Goal: Transaction & Acquisition: Purchase product/service

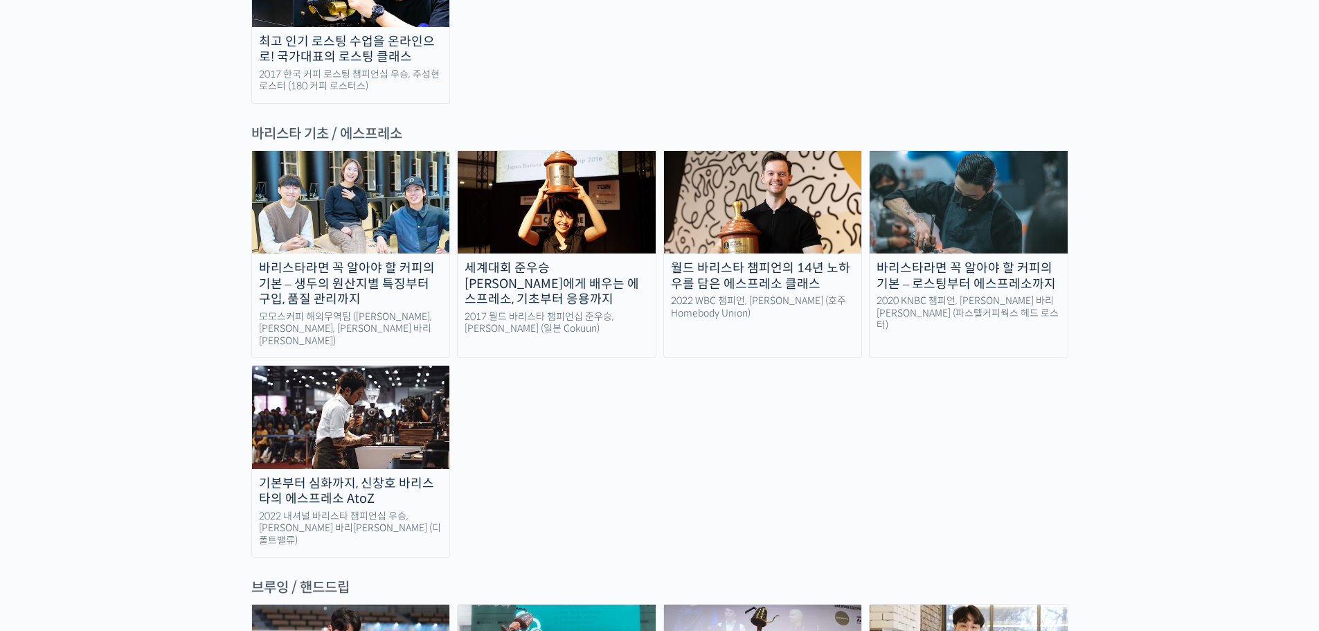
scroll to position [1870, 0]
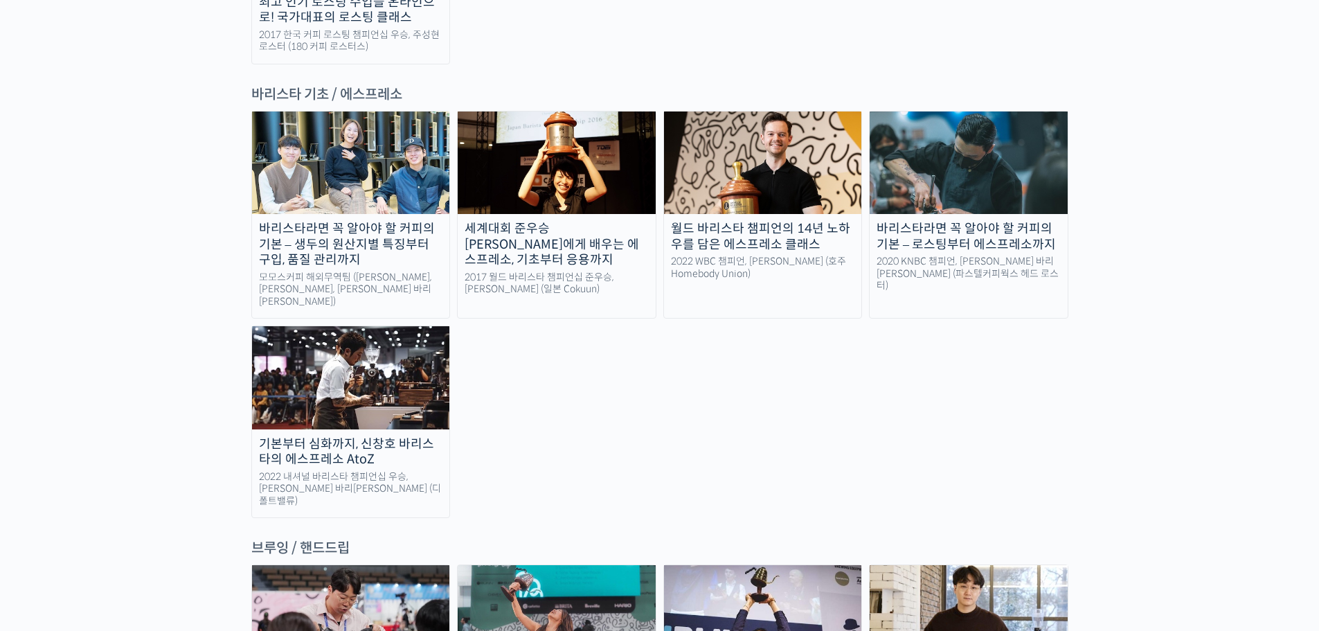
click at [332, 326] on img at bounding box center [351, 377] width 198 height 102
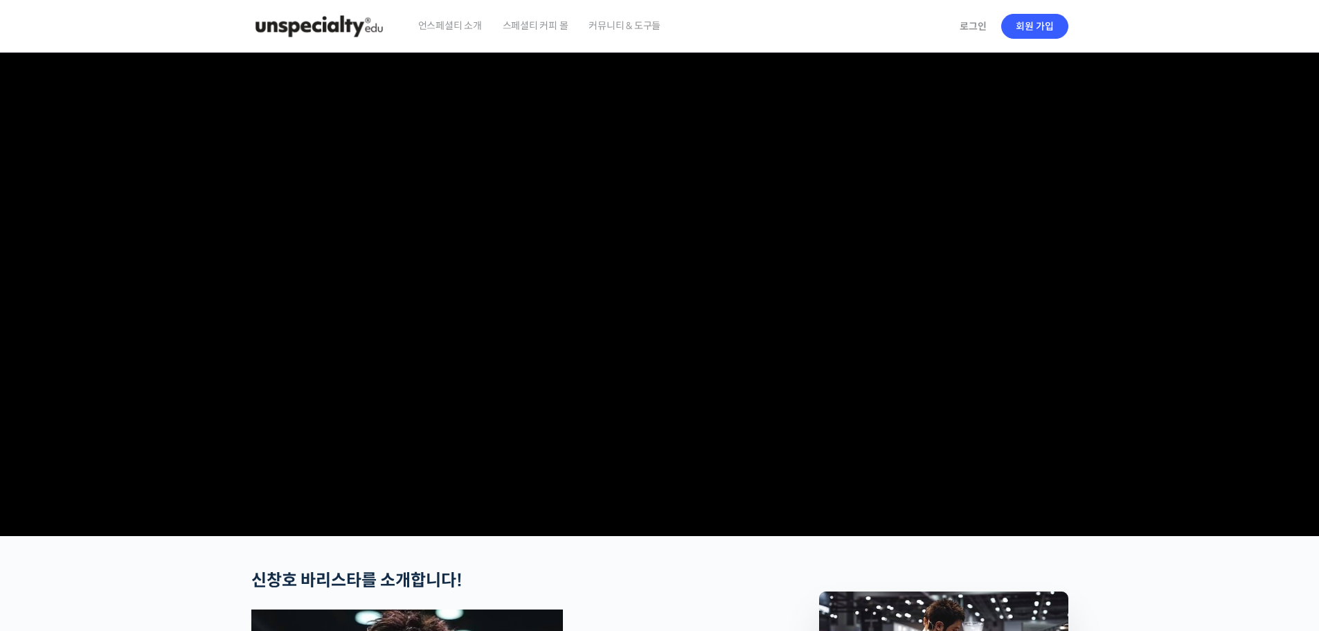
drag, startPoint x: 606, startPoint y: 216, endPoint x: 532, endPoint y: 129, distance: 113.9
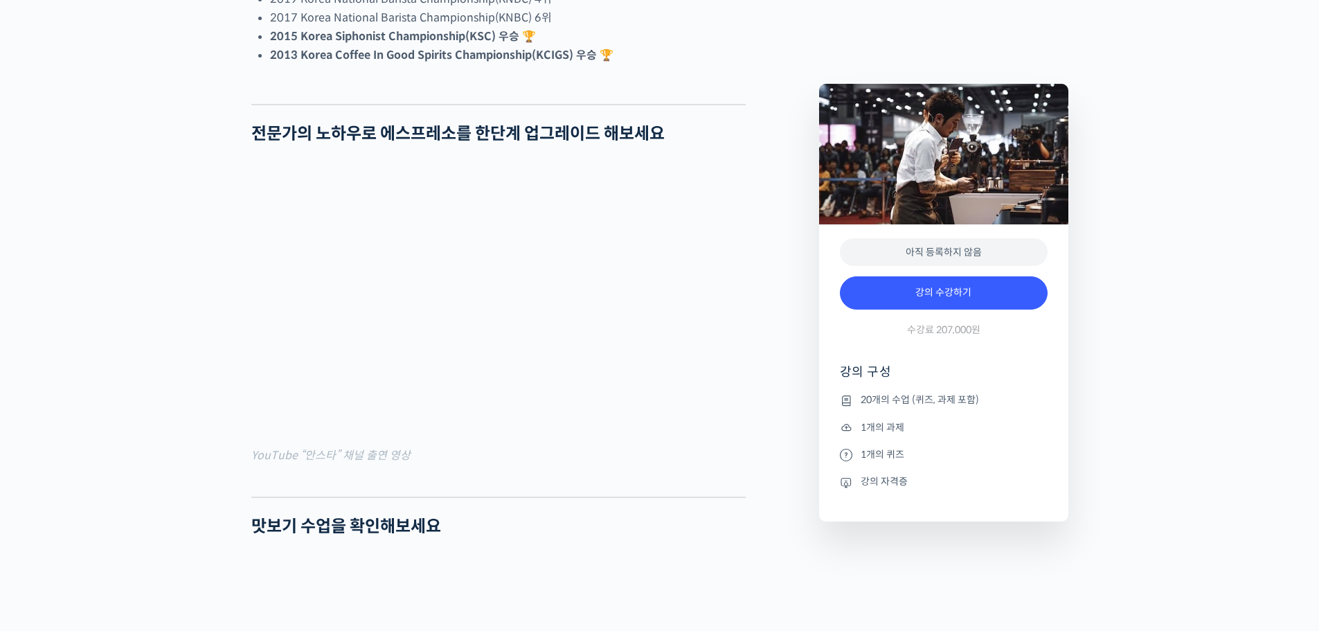
scroll to position [1108, 0]
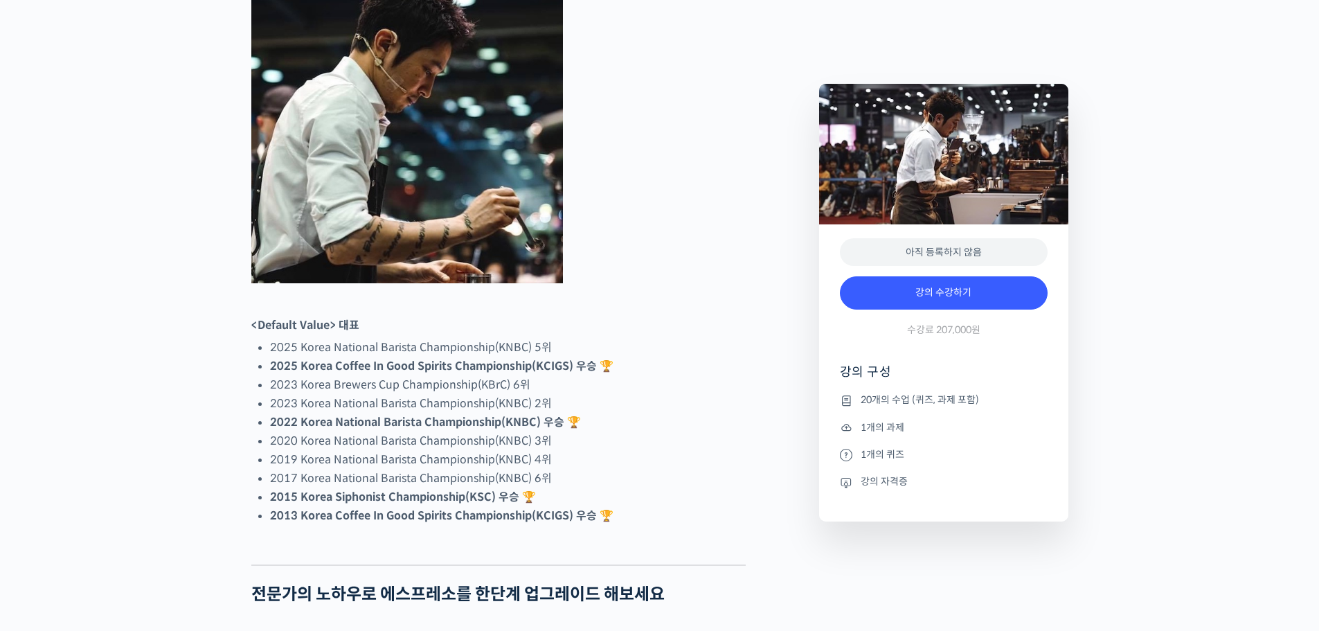
scroll to position [900, 0]
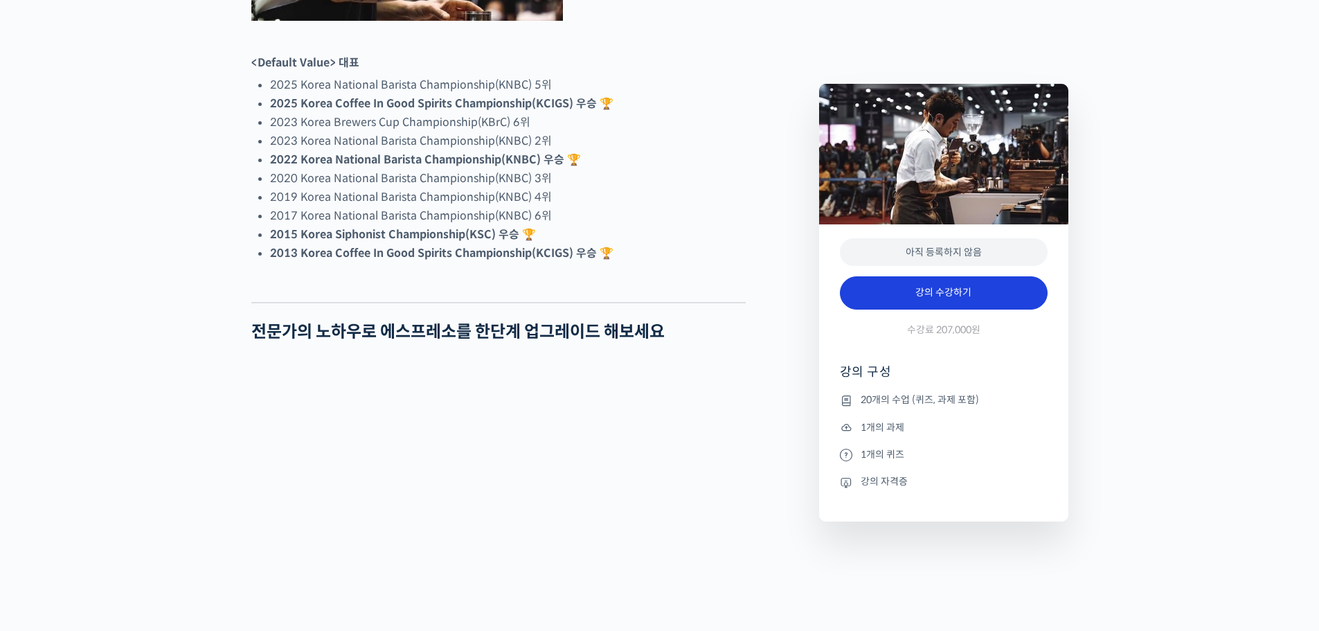
click at [966, 295] on link "강의 수강하기" at bounding box center [944, 292] width 208 height 33
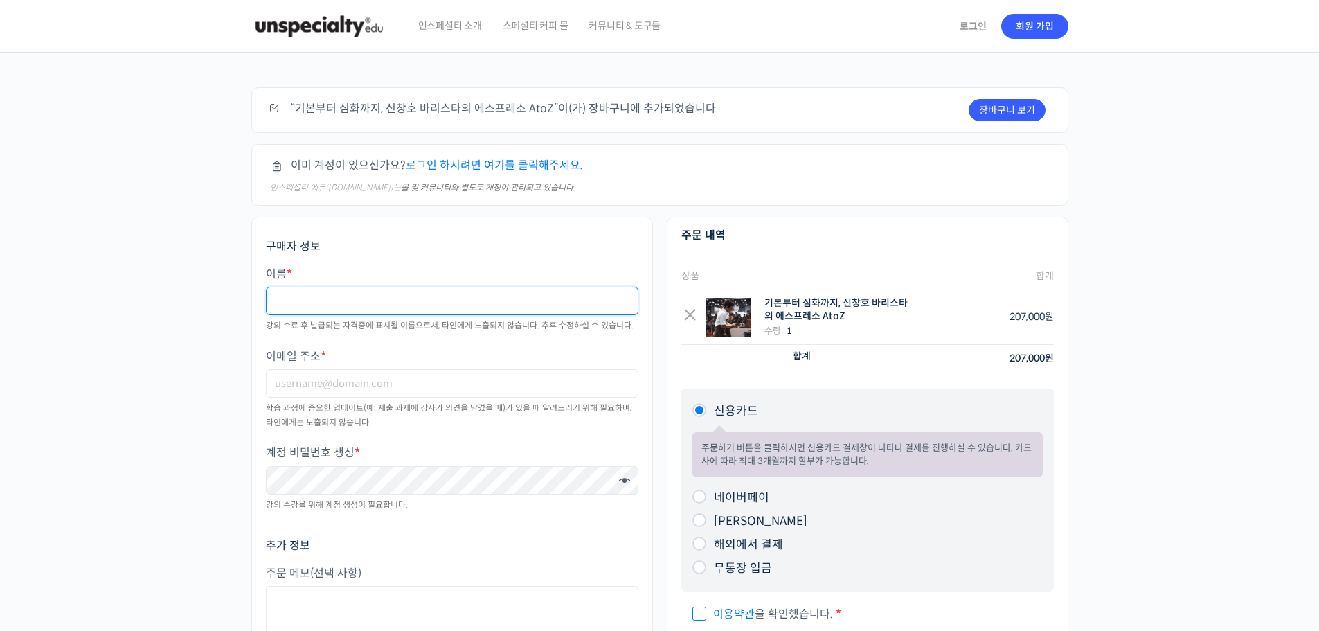
click at [438, 290] on input "이름 *" at bounding box center [452, 301] width 373 height 28
type input "김한"
click at [1037, 30] on link "회원 가입" at bounding box center [1034, 26] width 67 height 25
click at [971, 24] on link "로그인" at bounding box center [973, 26] width 44 height 32
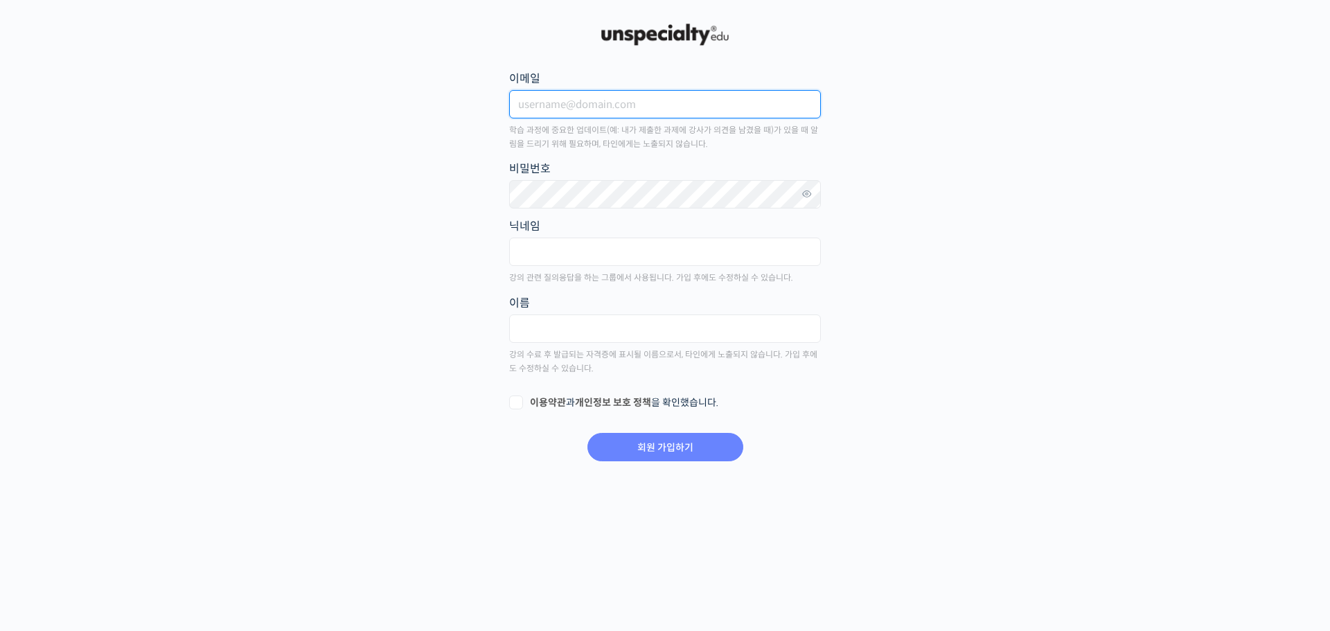
click at [585, 100] on input "이메일" at bounding box center [665, 104] width 312 height 28
type input "hkim9003@naver.com"
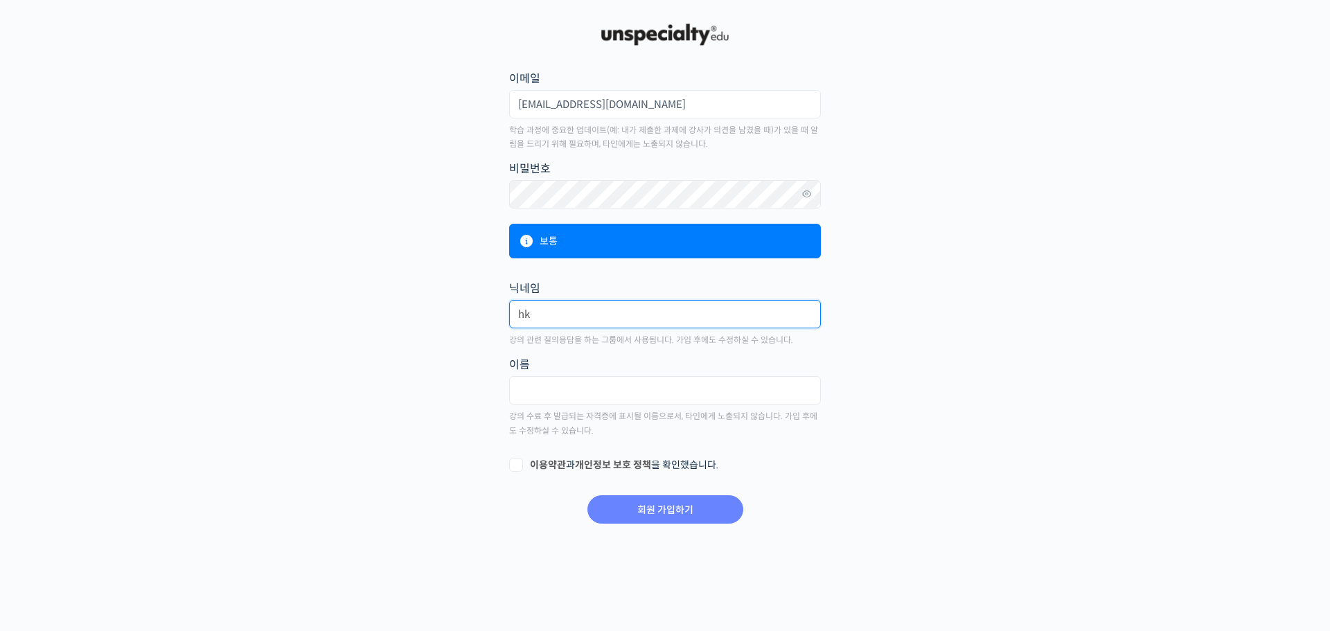
type input "h"
type input "ㅎ"
type input "ㅘ"
type input "r"
type input "ㄱ"
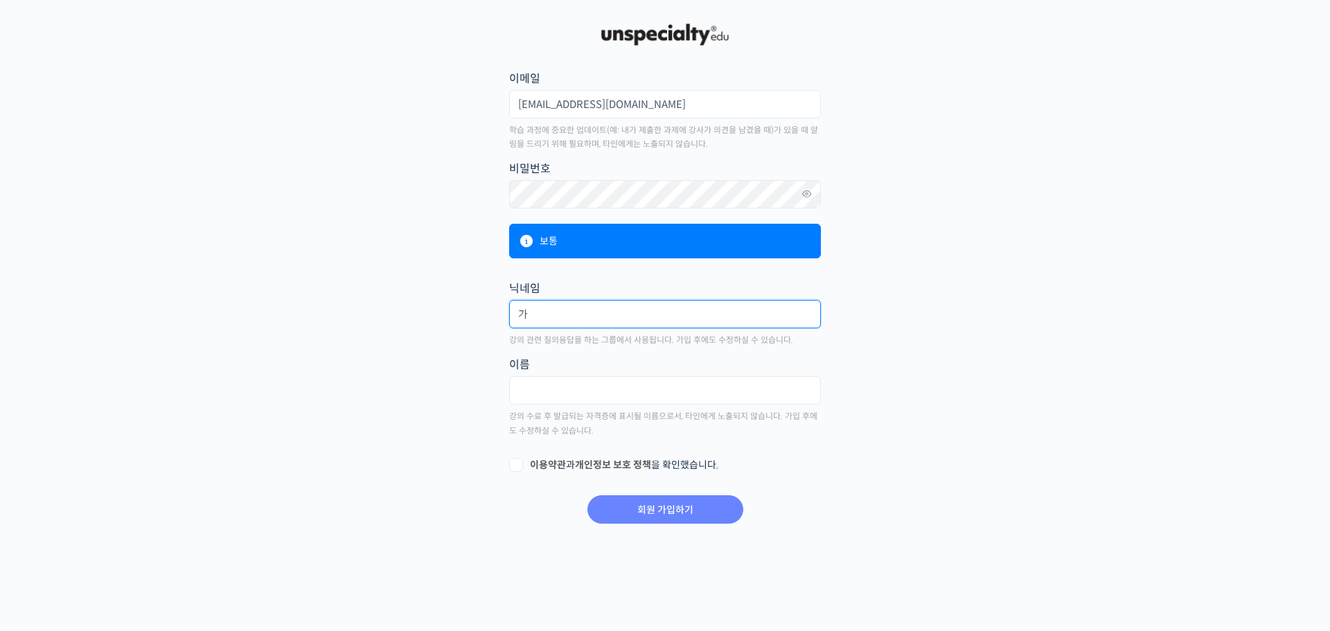
type input "ㄱ"
type input "휴심커피지기"
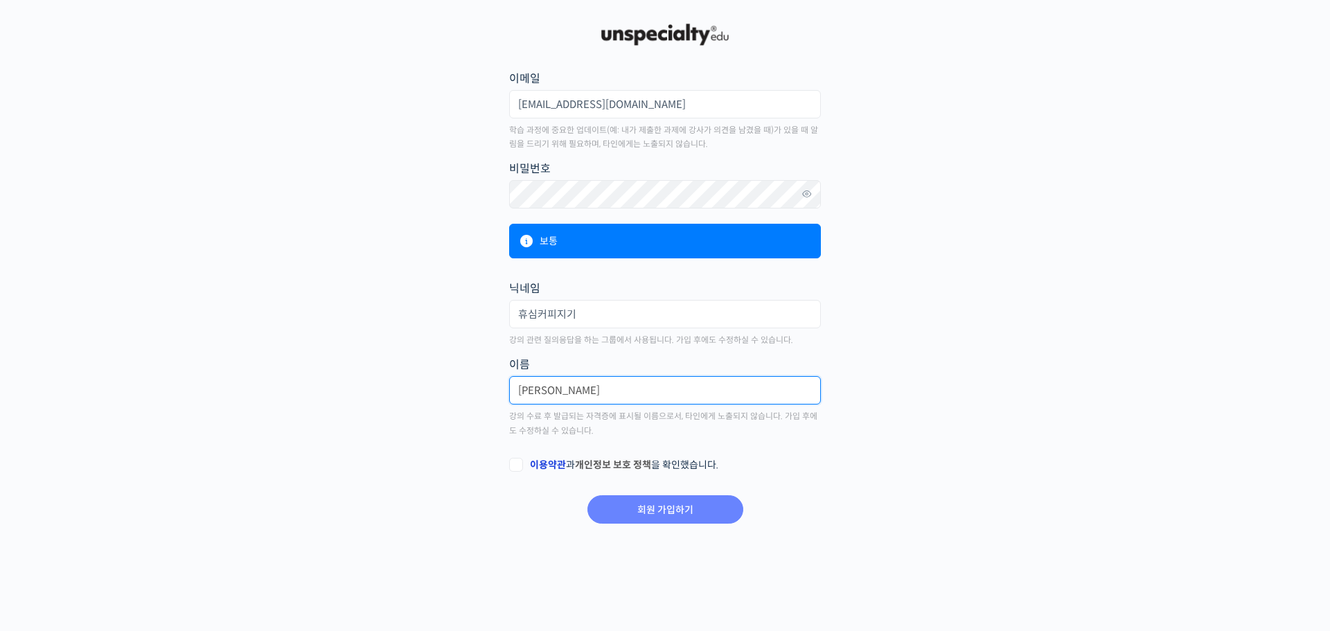
type input "[PERSON_NAME]"
click at [545, 468] on link "이용약관" at bounding box center [548, 464] width 36 height 12
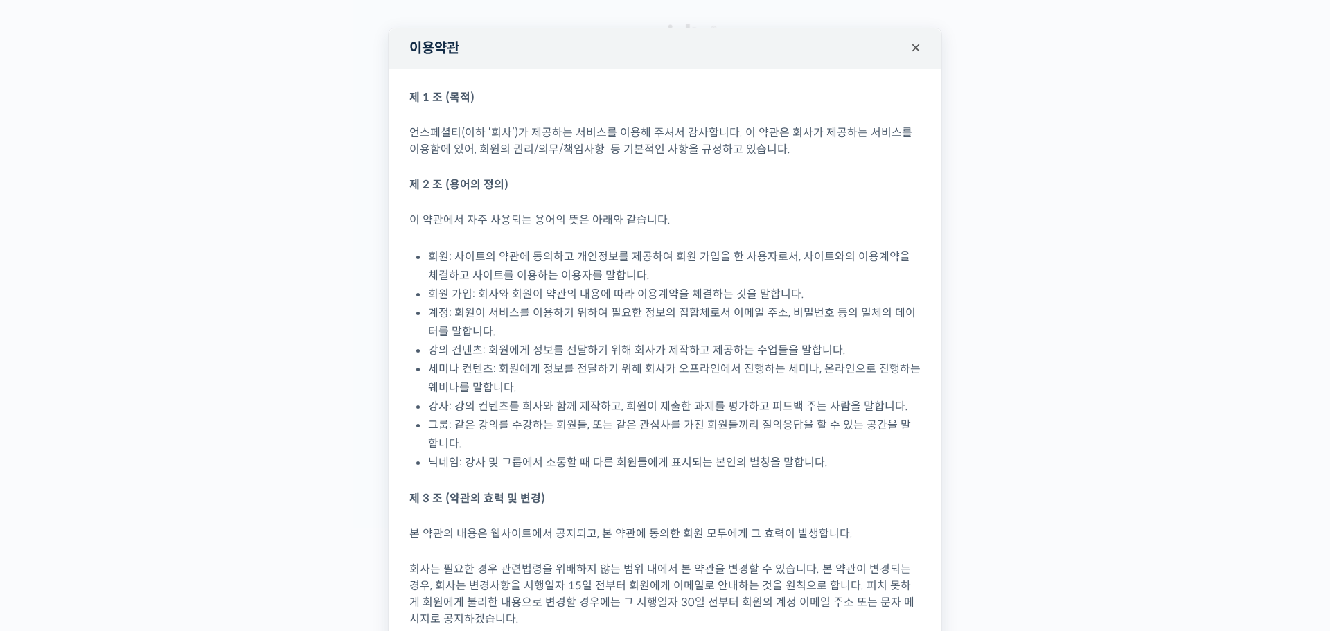
drag, startPoint x: 1015, startPoint y: 414, endPoint x: 913, endPoint y: -80, distance: 504.8
click at [914, 48] on button "×" at bounding box center [915, 48] width 30 height 30
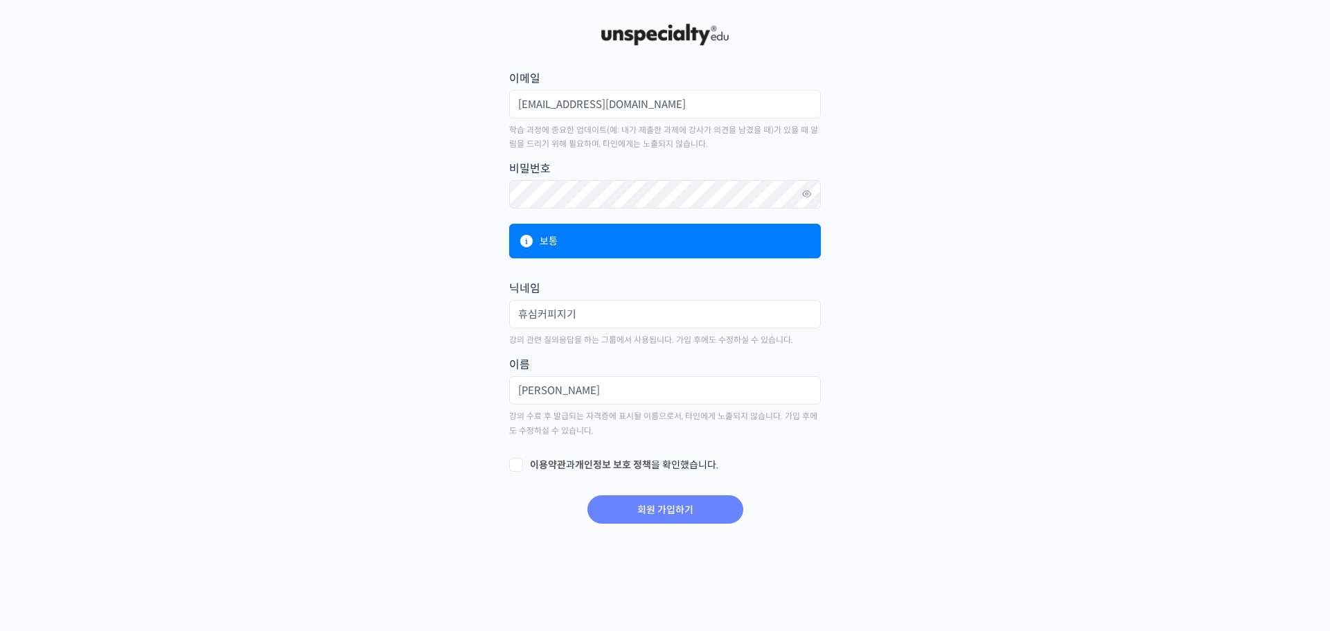
click at [512, 467] on label "이용약관 과 개인정보 보호 정책 을 확인했습니다." at bounding box center [665, 465] width 312 height 14
click at [512, 467] on input "이용약관 과 개인정보 보호 정책 을 확인했습니다." at bounding box center [513, 462] width 9 height 9
checkbox input "true"
click at [647, 515] on input "회원 가입하기" at bounding box center [665, 509] width 156 height 28
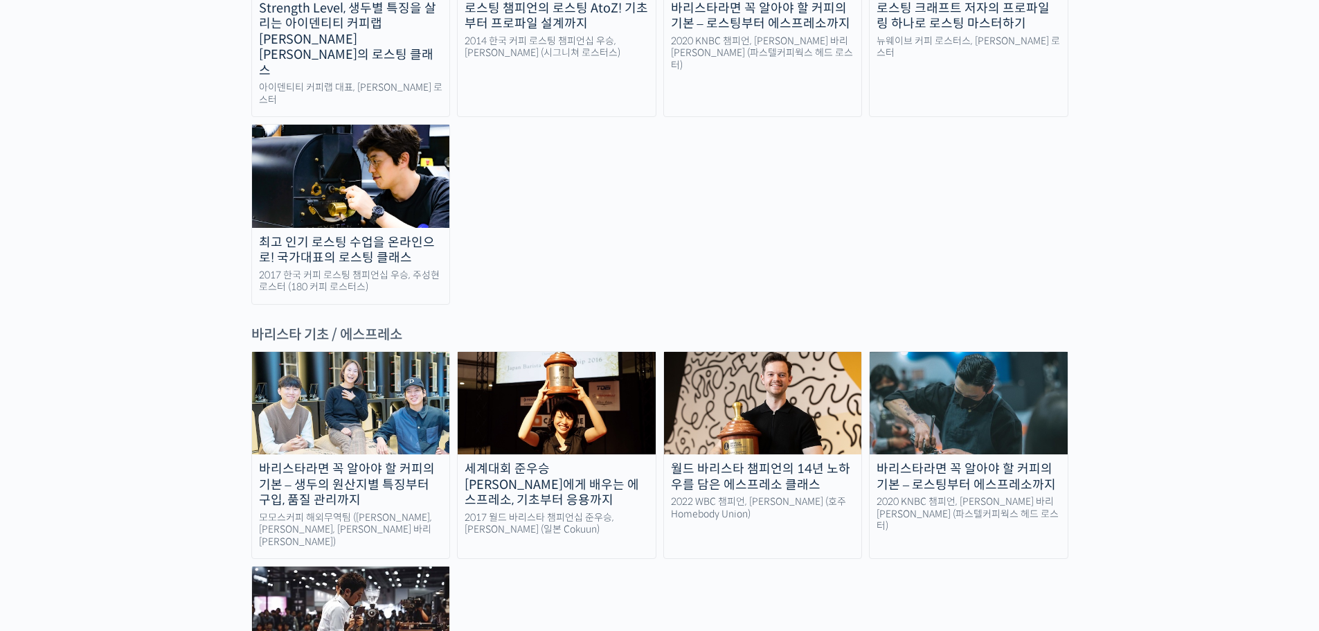
scroll to position [1662, 0]
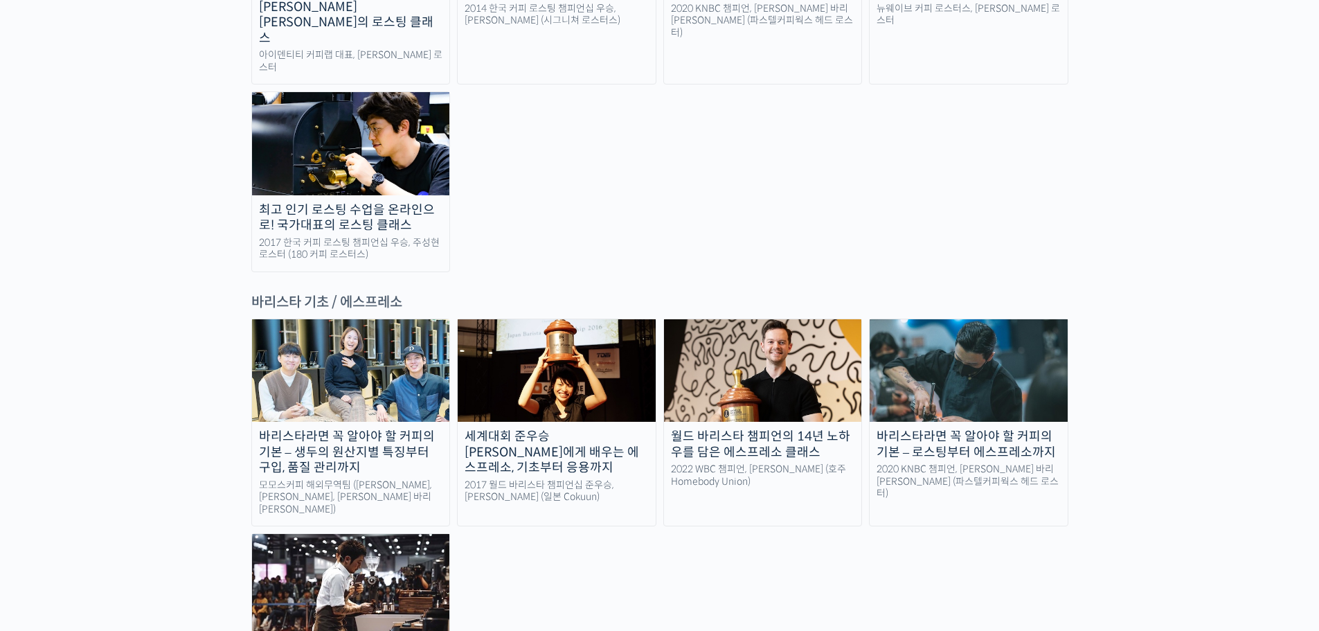
click at [983, 319] on img at bounding box center [969, 370] width 198 height 102
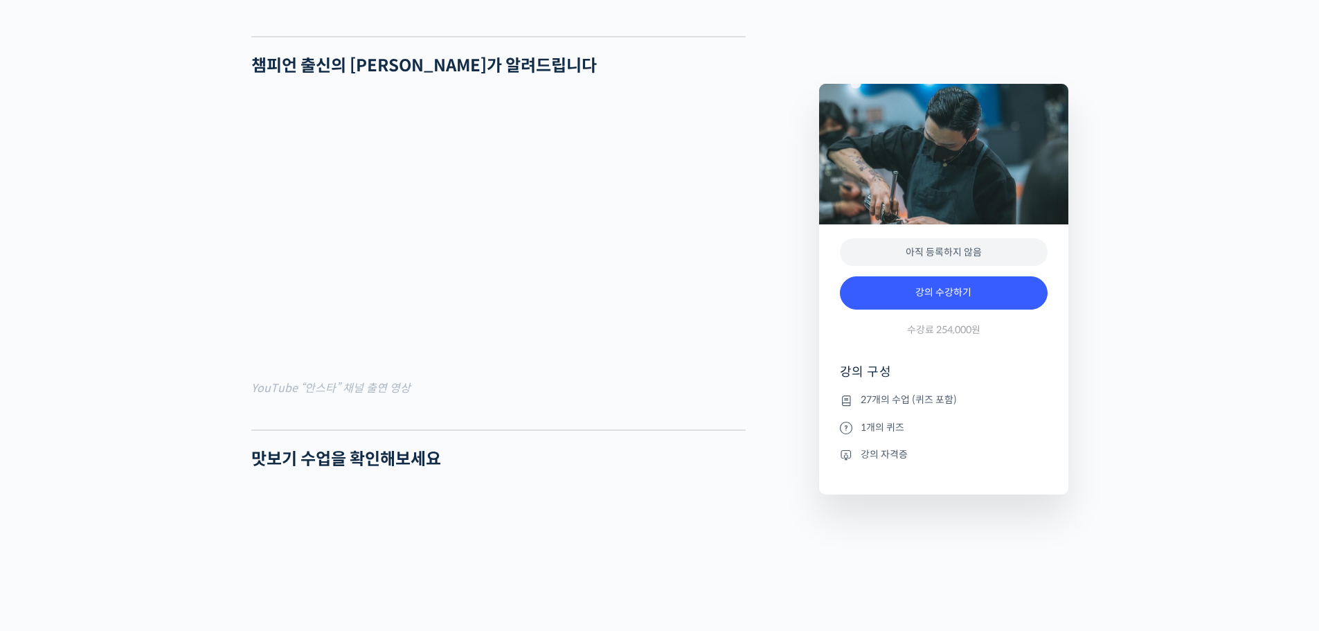
scroll to position [1385, 0]
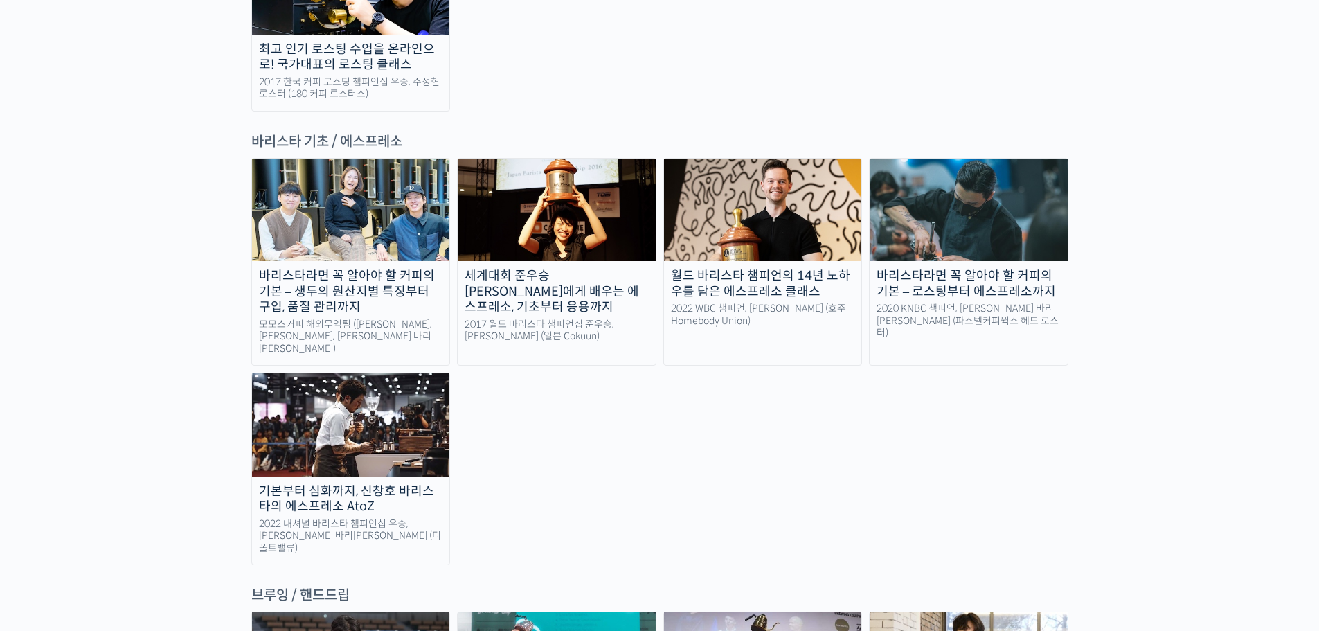
scroll to position [1870, 0]
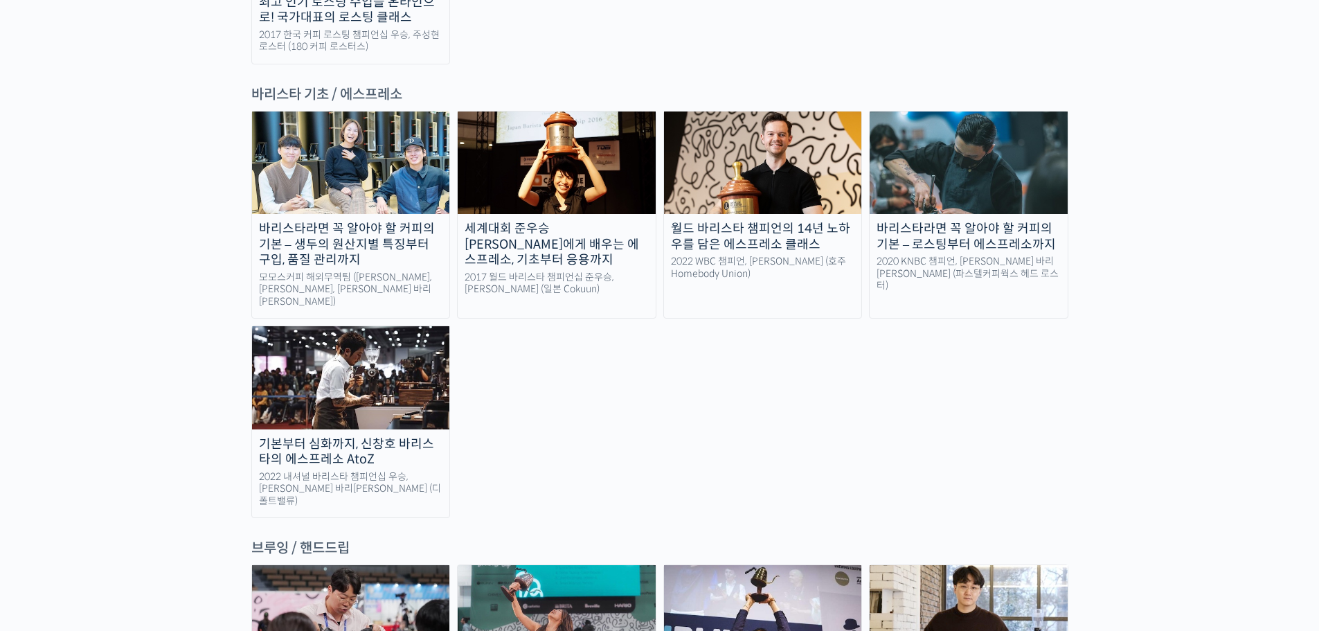
click at [340, 326] on img at bounding box center [351, 377] width 198 height 102
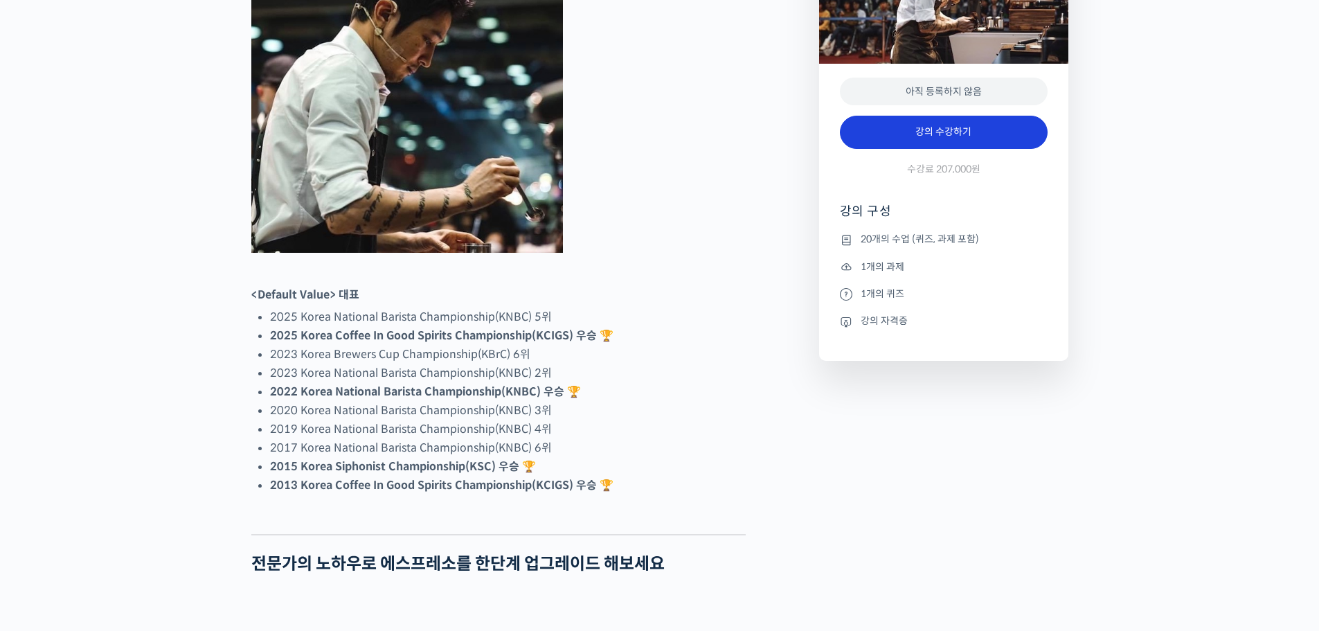
scroll to position [692, 0]
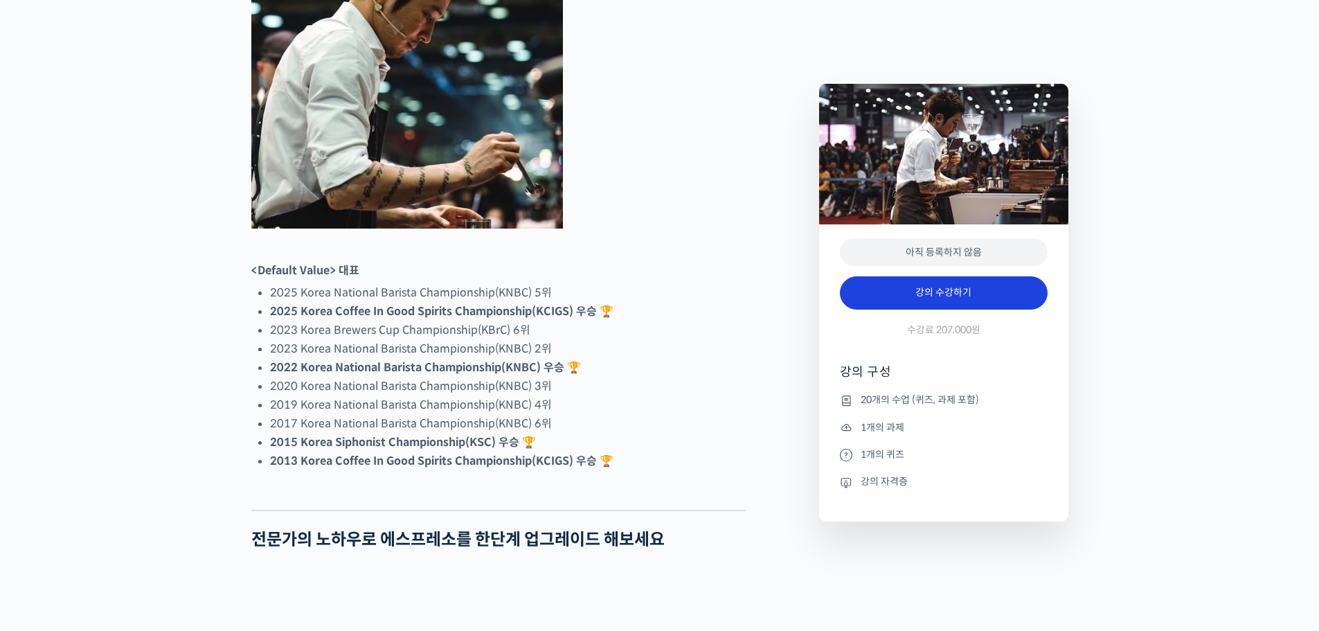
click at [912, 305] on link "강의 수강하기" at bounding box center [944, 292] width 208 height 33
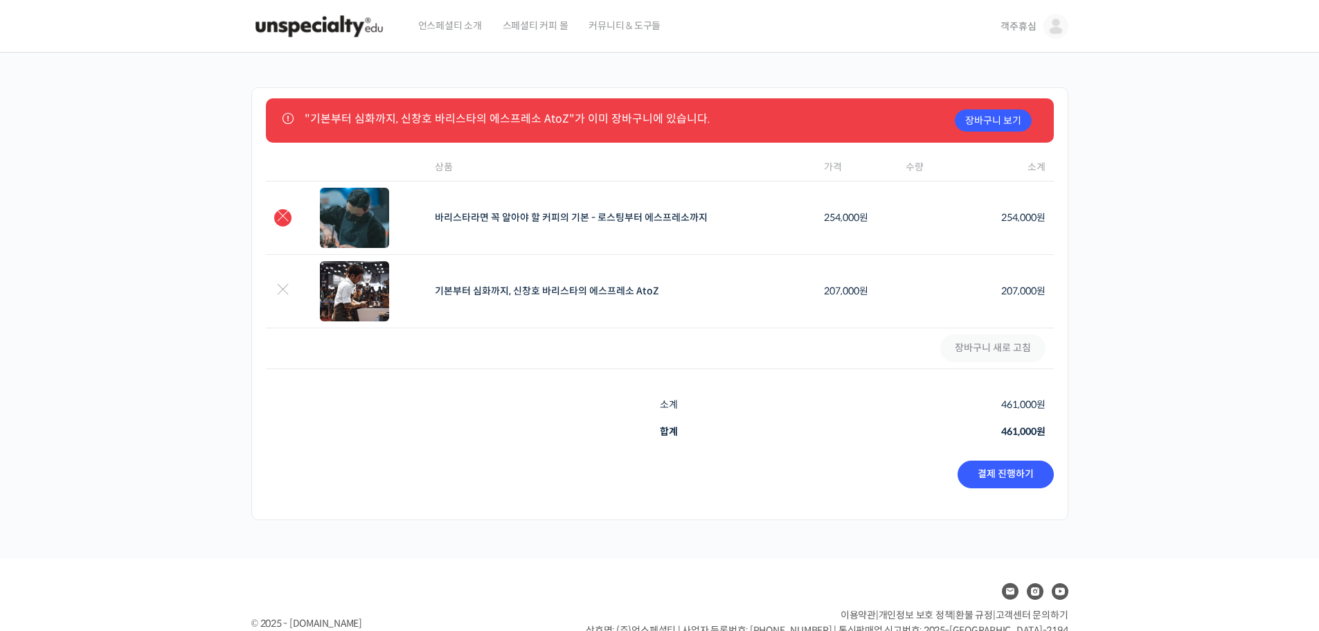
click at [281, 218] on link "×" at bounding box center [282, 217] width 17 height 17
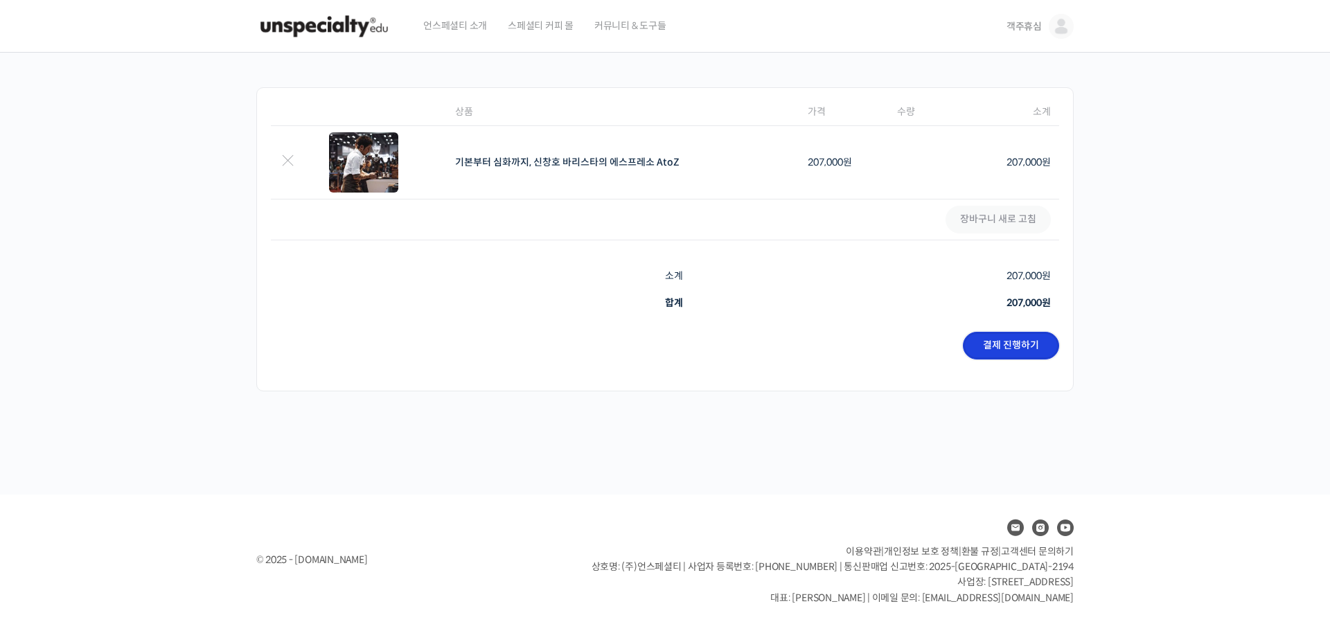
click at [992, 347] on link "결제 진행하기" at bounding box center [1011, 346] width 96 height 28
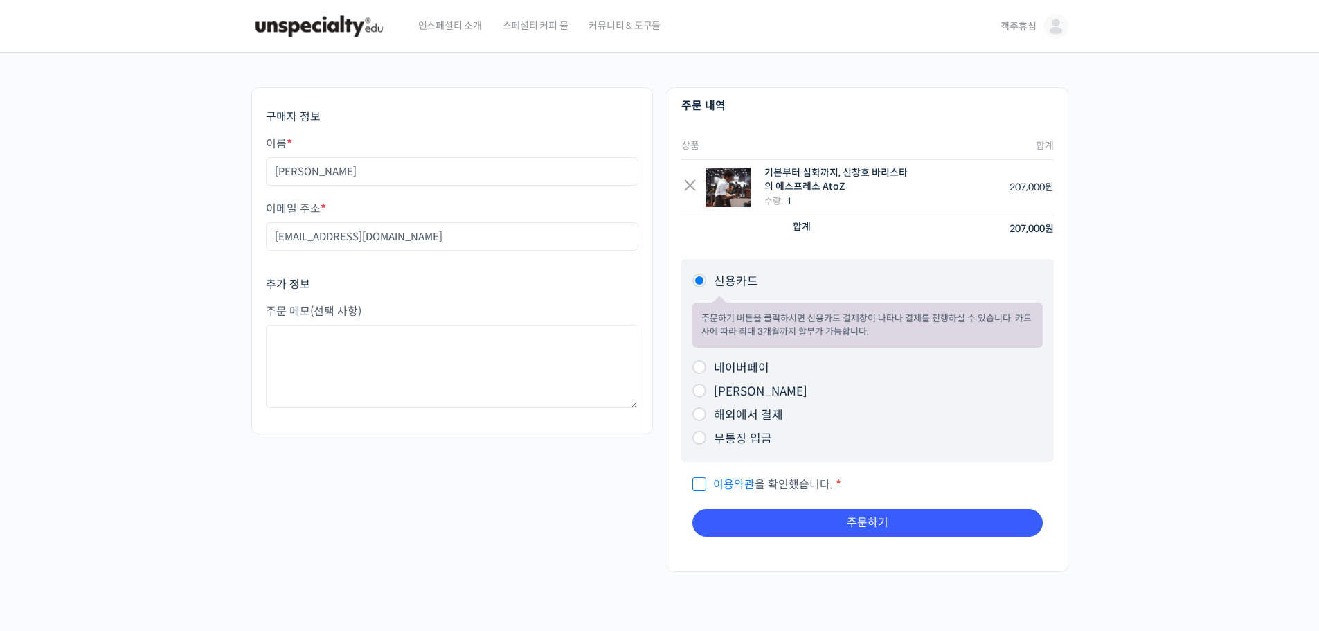
click at [740, 372] on label "네이버페이" at bounding box center [741, 368] width 55 height 15
click at [706, 372] on input "네이버페이" at bounding box center [699, 367] width 14 height 14
radio input "true"
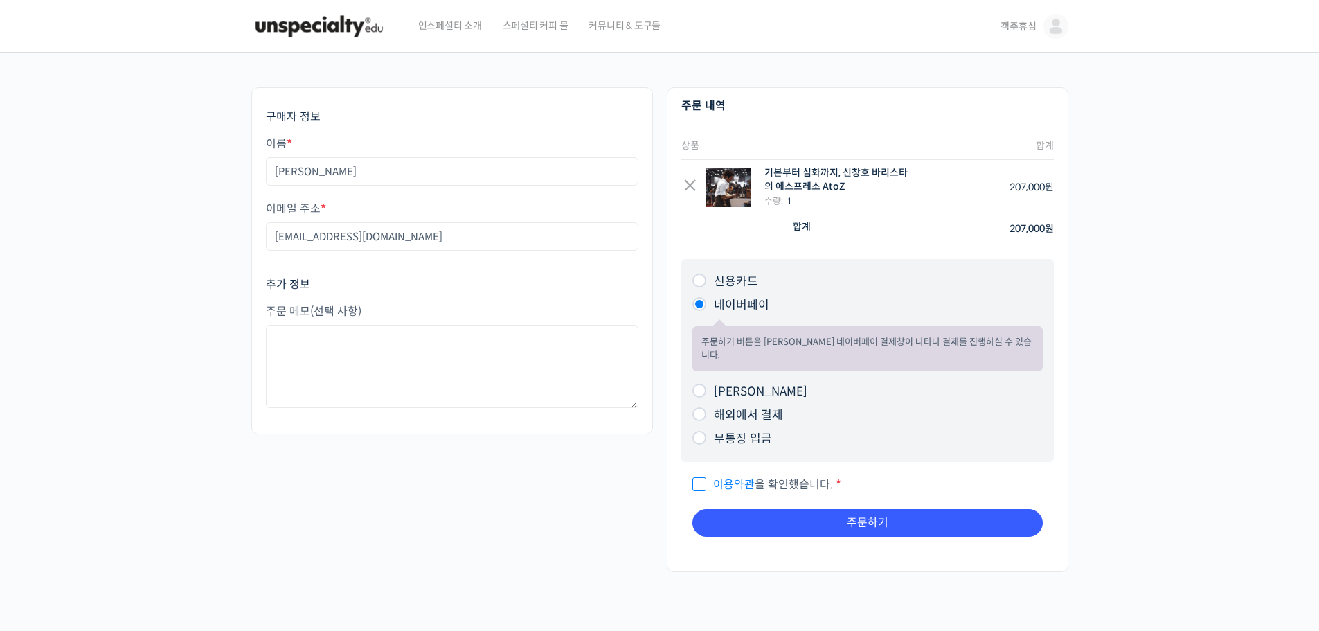
drag, startPoint x: 1066, startPoint y: 118, endPoint x: 751, endPoint y: -28, distance: 347.9
click at [1016, 21] on span "객주휴심" at bounding box center [1018, 26] width 35 height 12
click at [992, 110] on span "내가 등록한 강의" at bounding box center [974, 110] width 61 height 12
